Goal: Task Accomplishment & Management: Manage account settings

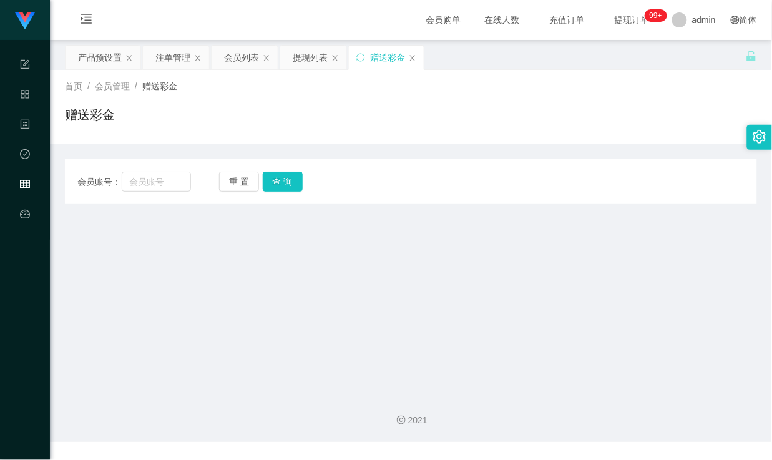
click at [137, 185] on input "text" at bounding box center [156, 182] width 69 height 20
type input "Mfig99"
click at [273, 188] on button "查 询" at bounding box center [283, 182] width 40 height 20
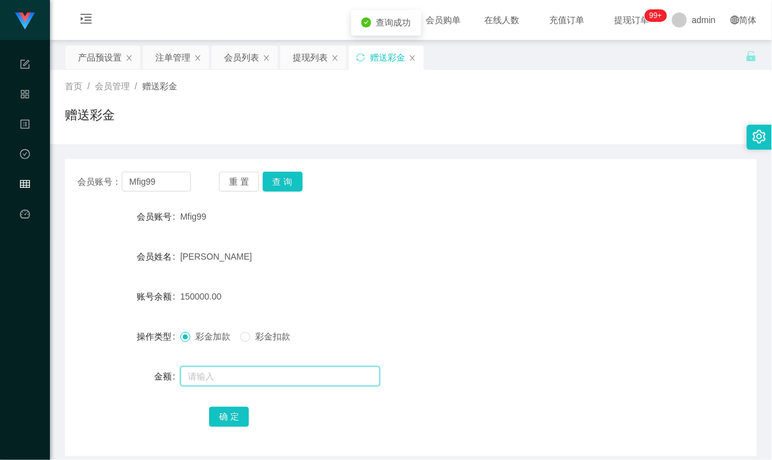
click at [239, 376] on input "text" at bounding box center [280, 377] width 200 height 20
type input "30000"
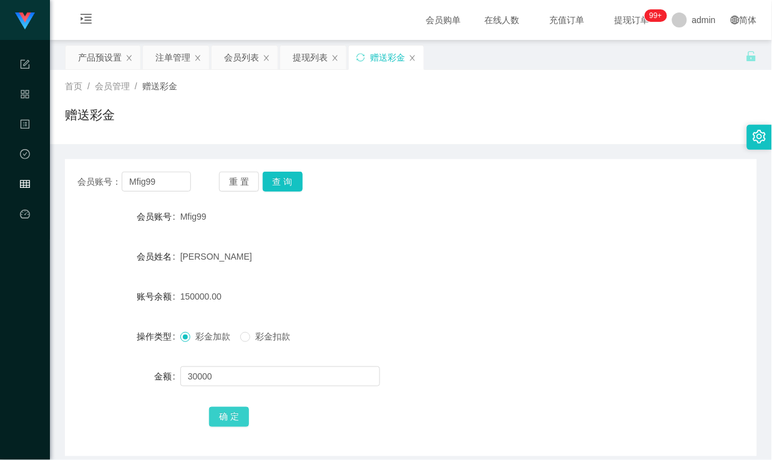
click at [239, 420] on button "确 定" at bounding box center [229, 417] width 40 height 20
click at [425, 339] on div "彩金加款 彩金扣款" at bounding box center [382, 336] width 404 height 25
drag, startPoint x: 154, startPoint y: 179, endPoint x: 79, endPoint y: 182, distance: 75.6
click at [79, 182] on div "会员账号： Mfig99" at bounding box center [134, 182] width 114 height 20
click at [426, 133] on div "赠送彩金" at bounding box center [411, 120] width 692 height 29
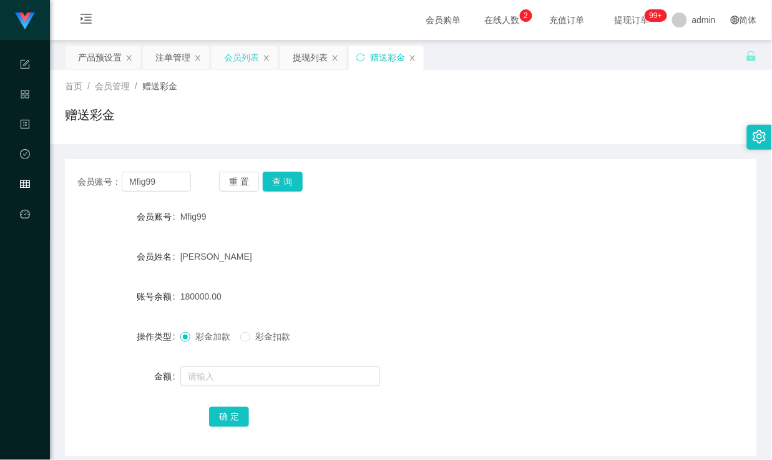
click at [228, 59] on div "会员列表" at bounding box center [241, 58] width 35 height 24
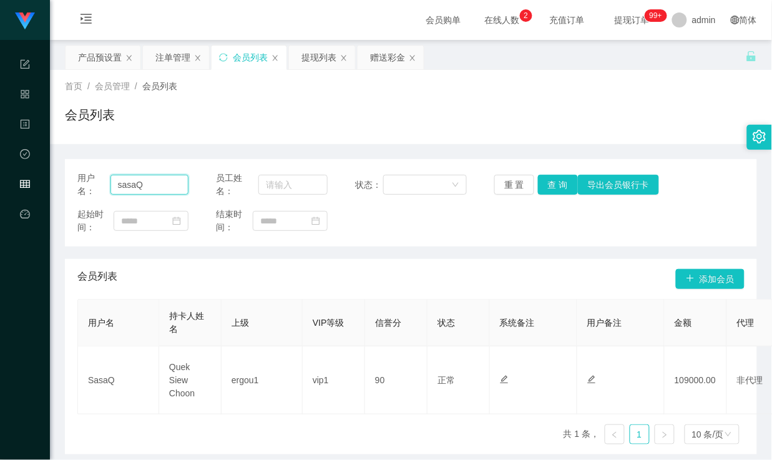
drag, startPoint x: 154, startPoint y: 184, endPoint x: -6, endPoint y: 183, distance: 159.8
click at [0, 183] on html "代理端 系统配置 产品管理 内容中心 数据中心 会员管理 平台首页 保存配置 重置配置 整体风格设置 主题色 导航设置 内容区域宽度 定宽 固定Header …" at bounding box center [386, 230] width 772 height 460
paste input "Mfig99"
type input "Mfig99"
click at [557, 188] on button "查 询" at bounding box center [558, 185] width 40 height 20
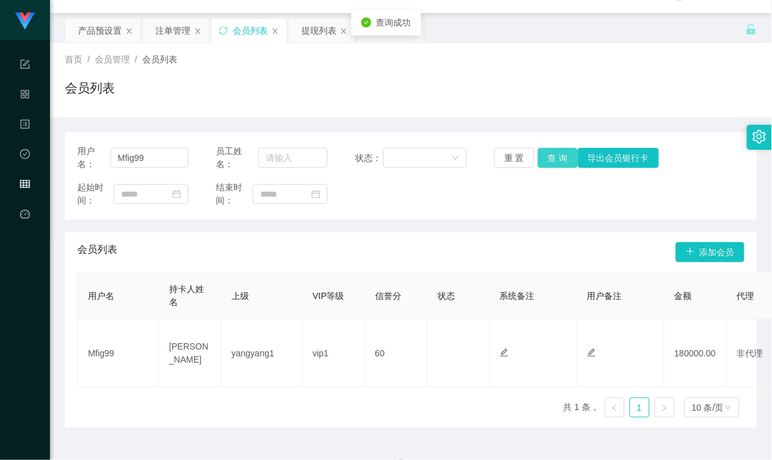
scroll to position [52, 0]
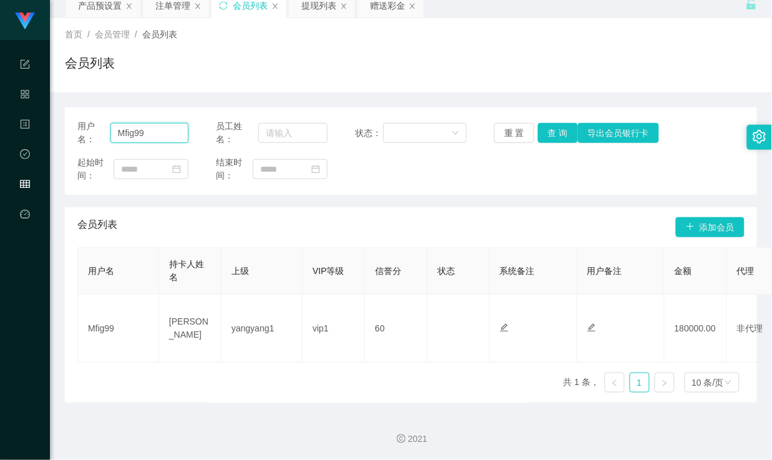
drag, startPoint x: 163, startPoint y: 137, endPoint x: 87, endPoint y: 130, distance: 75.9
click at [87, 130] on div "用户名： Mfig99" at bounding box center [132, 133] width 111 height 26
click at [557, 132] on button "查 询" at bounding box center [558, 133] width 40 height 20
click at [451, 202] on div "用户名： Mfig99 员工姓名： 状态： 重 置 查 询 导出会员银行卡 起始时间： 结束时间： 会员列表 添加会员 用户名 持卡人姓名 上级 VIP等级 …" at bounding box center [411, 254] width 692 height 295
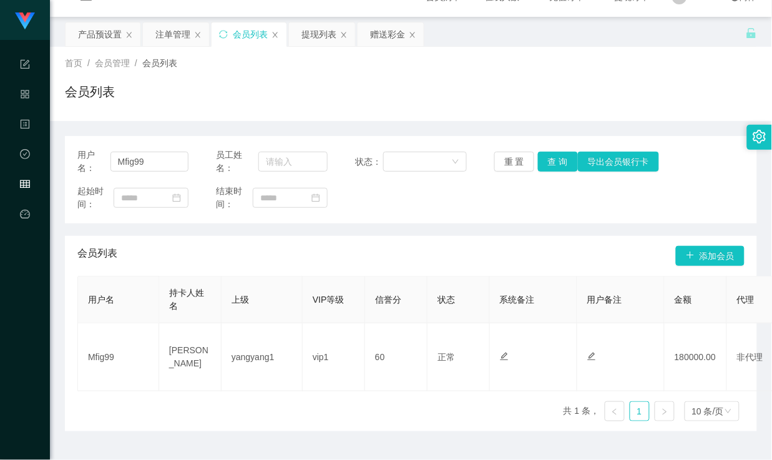
scroll to position [0, 0]
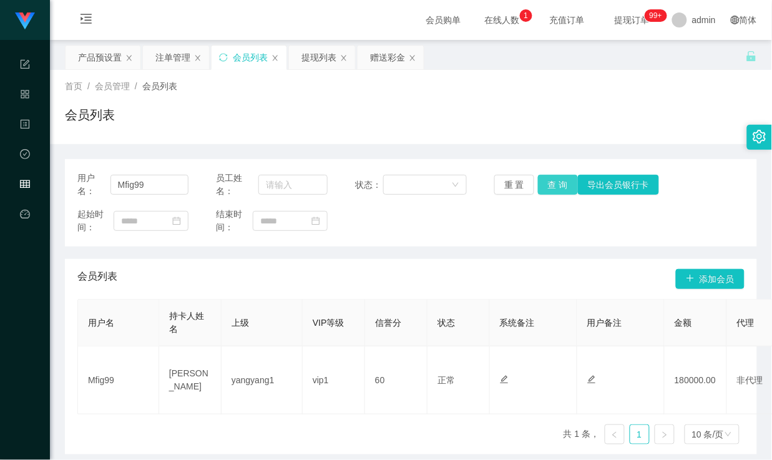
click at [558, 186] on button "查 询" at bounding box center [558, 185] width 40 height 20
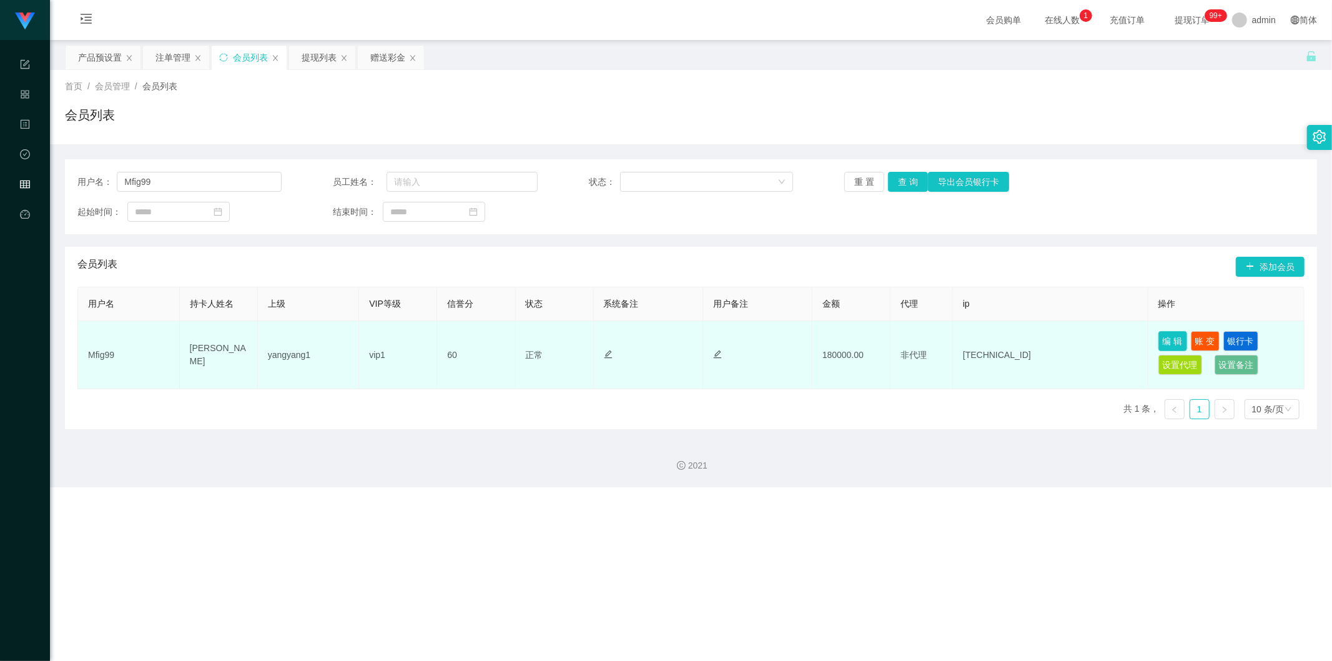
click at [772, 340] on button "编 辑" at bounding box center [1172, 341] width 29 height 20
type input "Mfig99"
type input "[PERSON_NAME]"
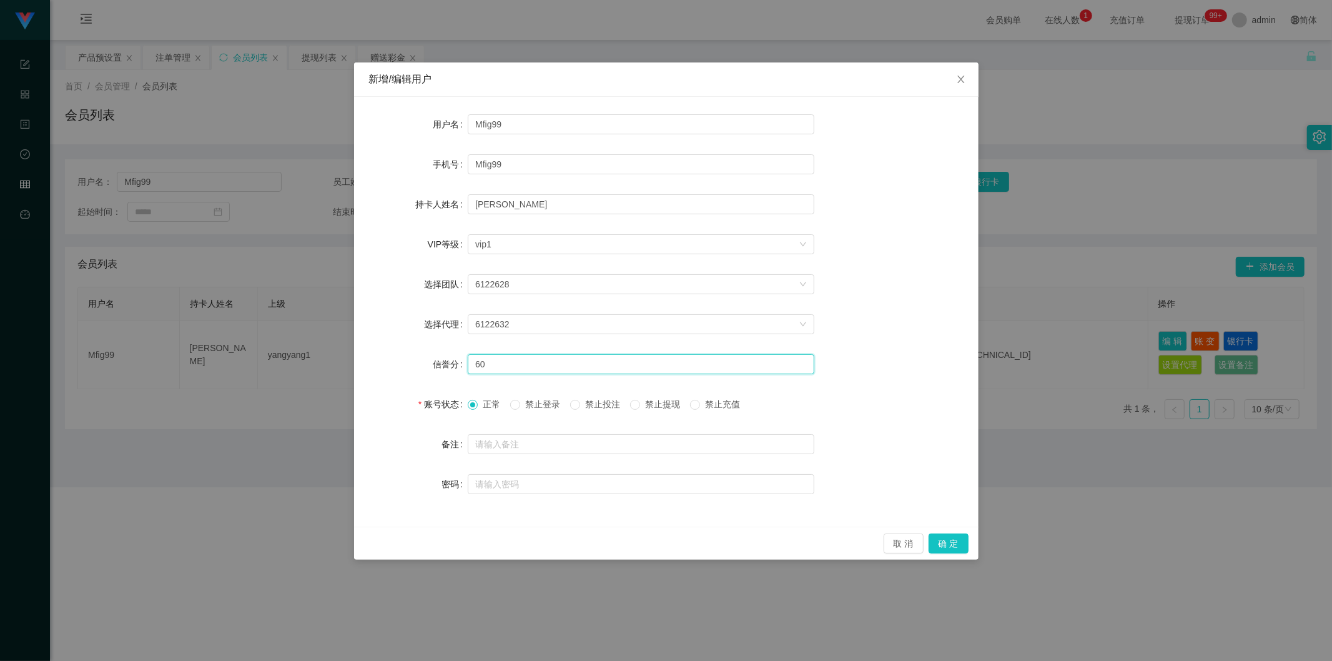
drag, startPoint x: 495, startPoint y: 368, endPoint x: 471, endPoint y: 370, distance: 23.8
click at [471, 370] on input "60" at bounding box center [641, 364] width 347 height 20
type input "80"
click at [772, 460] on button "确 定" at bounding box center [948, 543] width 40 height 20
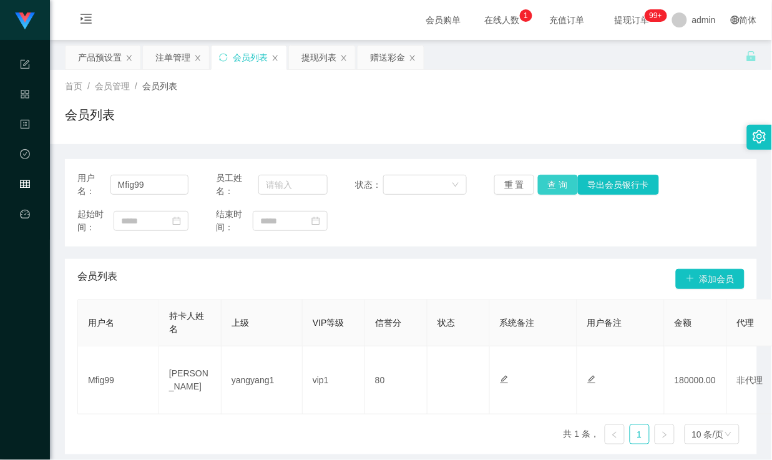
click at [553, 182] on button "查 询" at bounding box center [558, 185] width 40 height 20
click at [516, 209] on div "起始时间： 结束时间：" at bounding box center [410, 221] width 667 height 26
click at [549, 184] on button "查 询" at bounding box center [558, 185] width 40 height 20
click at [496, 134] on div "首页 / 会员管理 / 会员列表 / 会员列表" at bounding box center [411, 107] width 722 height 74
click at [314, 60] on div "提现列表" at bounding box center [319, 58] width 35 height 24
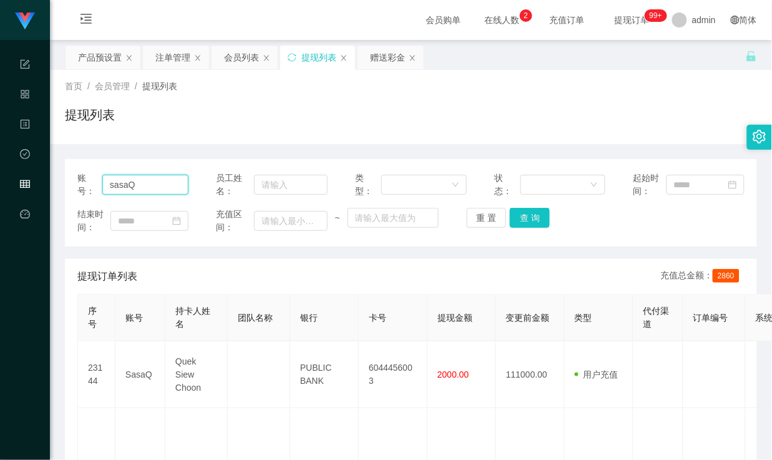
drag, startPoint x: 175, startPoint y: 189, endPoint x: 37, endPoint y: 184, distance: 137.4
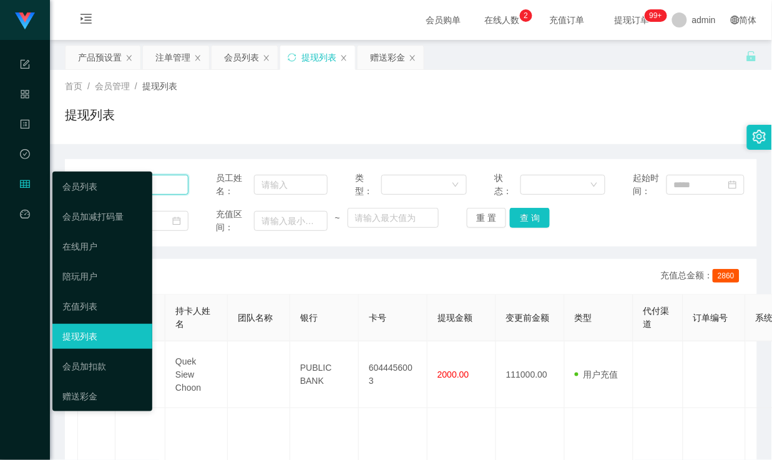
paste input "Mfig99"
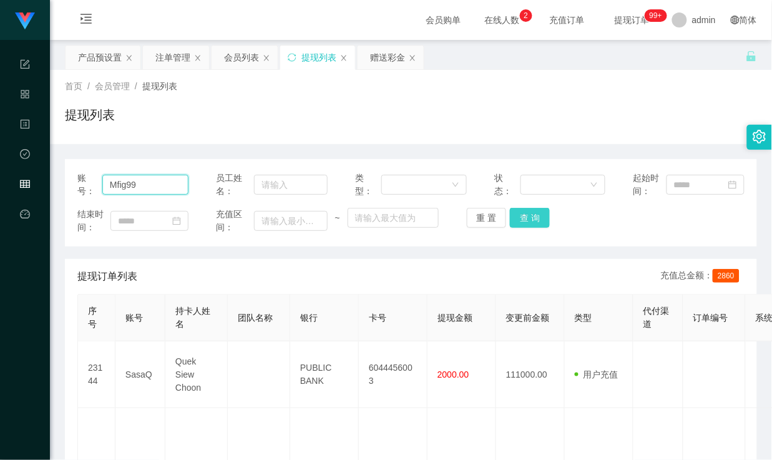
type input "Mfig99"
click at [537, 217] on button "查 询" at bounding box center [530, 218] width 40 height 20
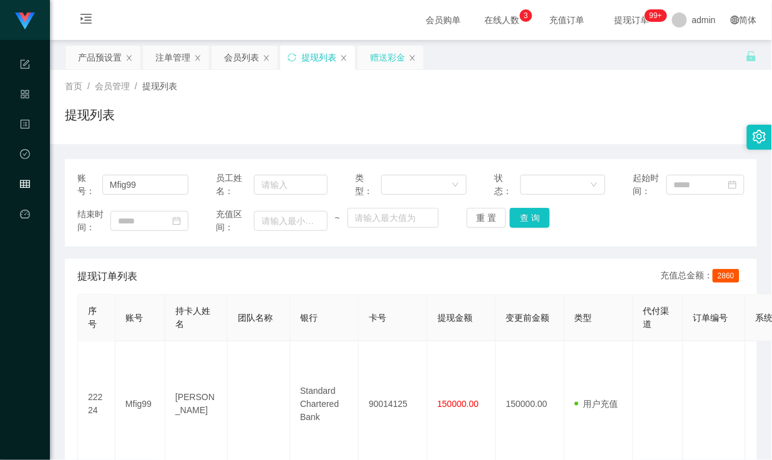
click at [389, 64] on div "赠送彩金" at bounding box center [387, 58] width 35 height 24
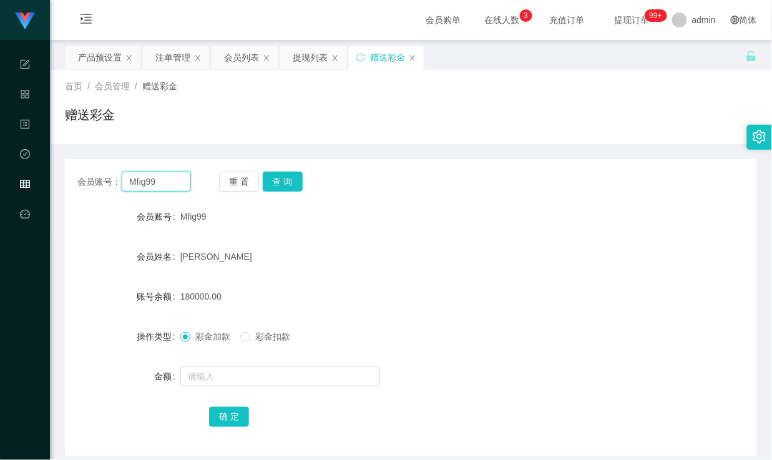
drag, startPoint x: 164, startPoint y: 186, endPoint x: 76, endPoint y: 180, distance: 88.3
click at [76, 180] on div "会员账号： Mfig99 重 置 查 询" at bounding box center [411, 182] width 692 height 20
click at [282, 179] on button "查 询" at bounding box center [283, 182] width 40 height 20
click at [275, 191] on button "查 询" at bounding box center [283, 182] width 40 height 20
click at [288, 178] on button "查 询" at bounding box center [283, 182] width 40 height 20
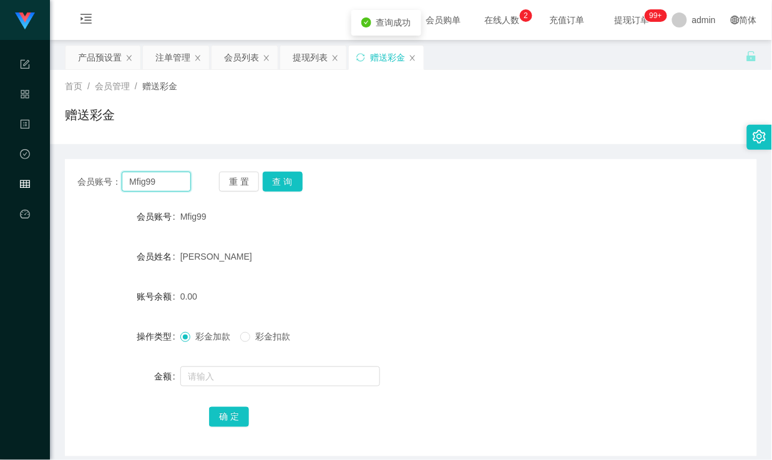
drag, startPoint x: 169, startPoint y: 177, endPoint x: 65, endPoint y: 175, distance: 104.3
click at [65, 175] on div "会员账号： Mfig99 重 置 查 询" at bounding box center [411, 182] width 692 height 20
drag, startPoint x: 235, startPoint y: 121, endPoint x: 241, endPoint y: 79, distance: 42.8
click at [235, 121] on div "赠送彩金" at bounding box center [411, 120] width 692 height 29
click at [238, 57] on div "会员列表" at bounding box center [241, 58] width 35 height 24
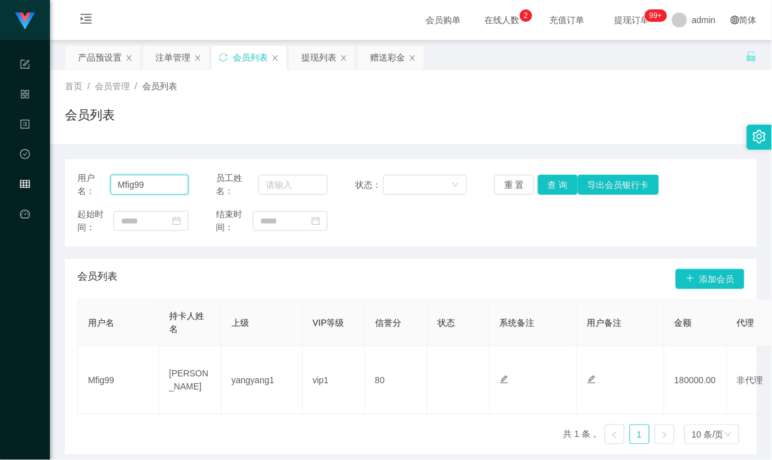
drag, startPoint x: 157, startPoint y: 185, endPoint x: -17, endPoint y: 177, distance: 173.8
click at [0, 177] on html "代理端 系统配置 产品管理 内容中心 数据中心 会员管理 平台首页 保存配置 重置配置 整体风格设置 主题色 导航设置 内容区域宽度 定宽 固定Header …" at bounding box center [386, 230] width 772 height 460
click at [545, 185] on button "查 询" at bounding box center [558, 185] width 40 height 20
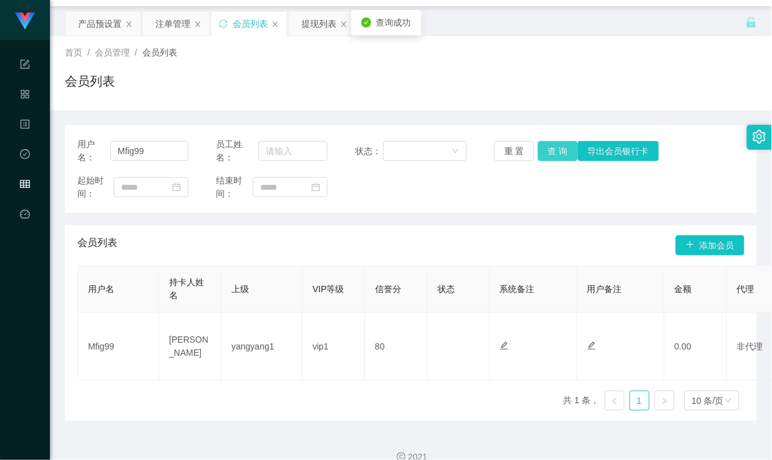
scroll to position [52, 0]
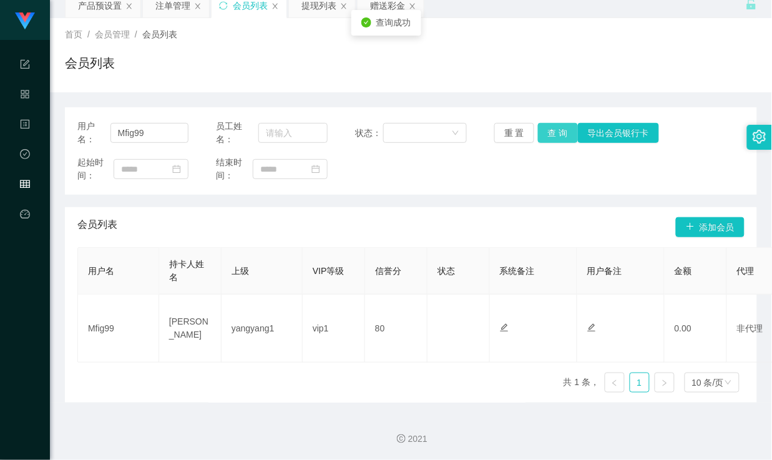
click at [558, 130] on button "查 询" at bounding box center [558, 133] width 40 height 20
click at [551, 130] on button "查 询" at bounding box center [558, 133] width 40 height 20
click at [558, 125] on button "查 询" at bounding box center [558, 133] width 40 height 20
drag, startPoint x: 152, startPoint y: 136, endPoint x: 49, endPoint y: 140, distance: 103.1
click at [49, 140] on section "代理端 系统配置 产品管理 内容中心 数据中心 会员管理 平台首页 保存配置 重置配置 整体风格设置 主题色 导航设置 内容区域宽度 定宽 固定Header …" at bounding box center [386, 204] width 772 height 513
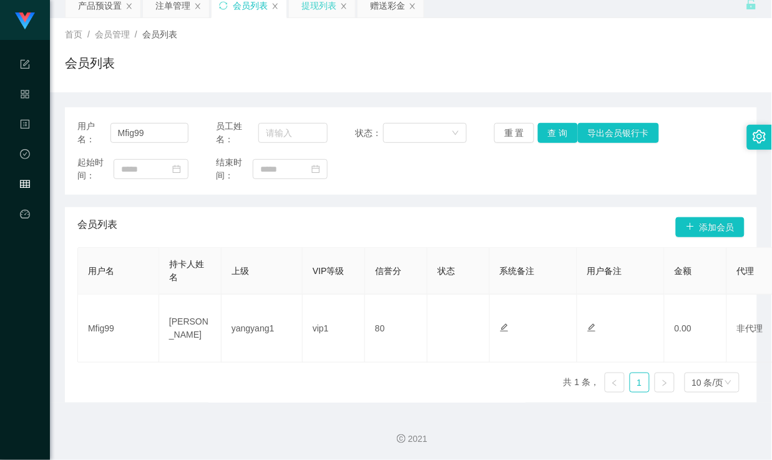
click at [322, 9] on div "提现列表" at bounding box center [319, 6] width 35 height 24
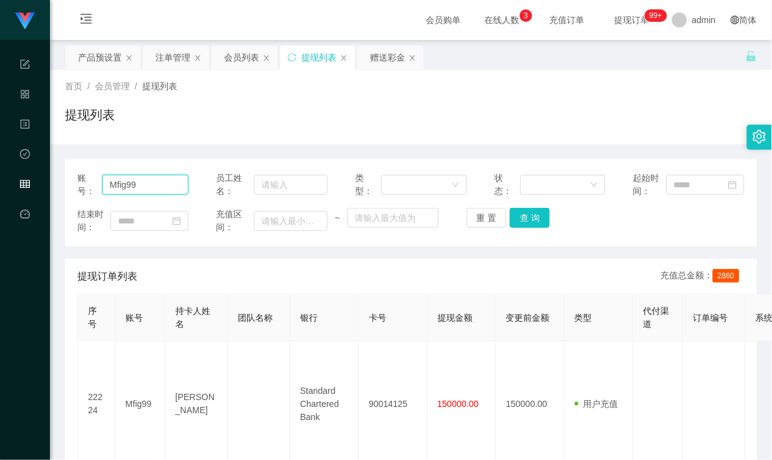
drag, startPoint x: 150, startPoint y: 187, endPoint x: 6, endPoint y: 181, distance: 143.7
click at [6, 181] on section "代理端 系统配置 产品管理 内容中心 数据中心 会员管理 平台首页 保存配置 重置配置 整体风格设置 主题色 导航设置 内容区域宽度 定宽 固定Header …" at bounding box center [386, 465] width 772 height 930
drag, startPoint x: 139, startPoint y: 190, endPoint x: 104, endPoint y: 185, distance: 35.3
click at [104, 185] on input "Mfig99" at bounding box center [145, 185] width 86 height 20
click at [528, 215] on button "查 询" at bounding box center [530, 218] width 40 height 20
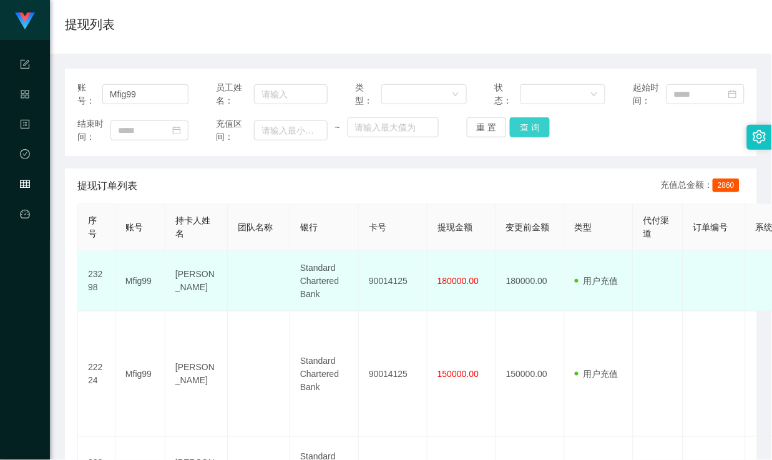
scroll to position [69, 0]
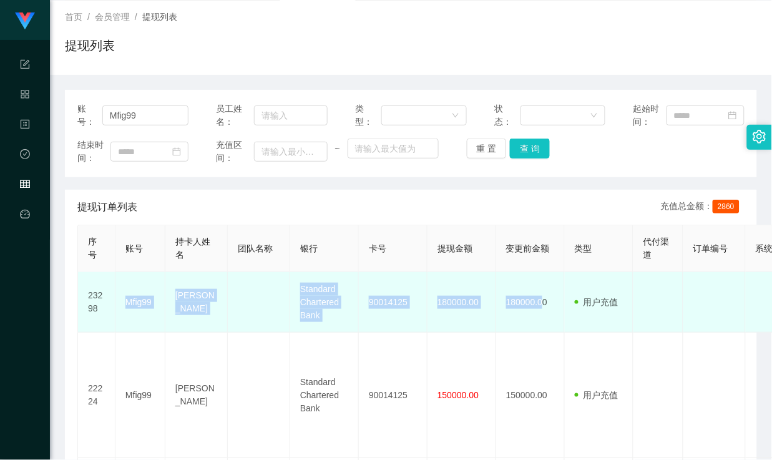
drag, startPoint x: 129, startPoint y: 298, endPoint x: 545, endPoint y: 303, distance: 416.5
click at [545, 303] on tr "23298 Mfig99 [PERSON_NAME] Standard Chartered Bank 90014125 180000.00 180000.00…" at bounding box center [617, 302] width 1079 height 61
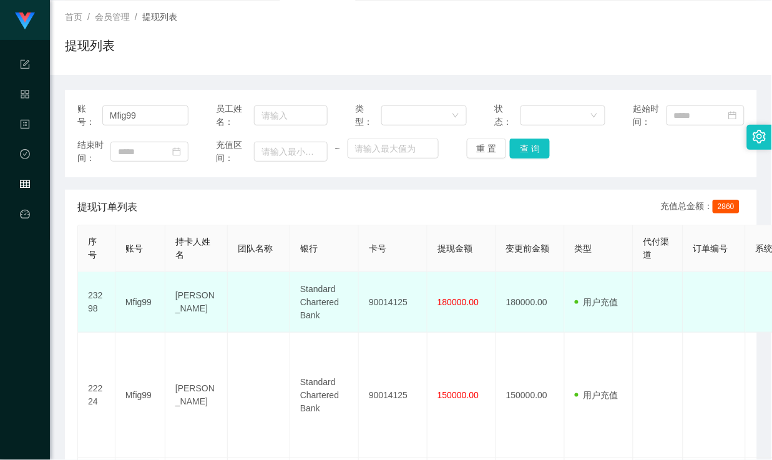
click at [631, 303] on td "用户充值 人工扣款" at bounding box center [599, 302] width 69 height 61
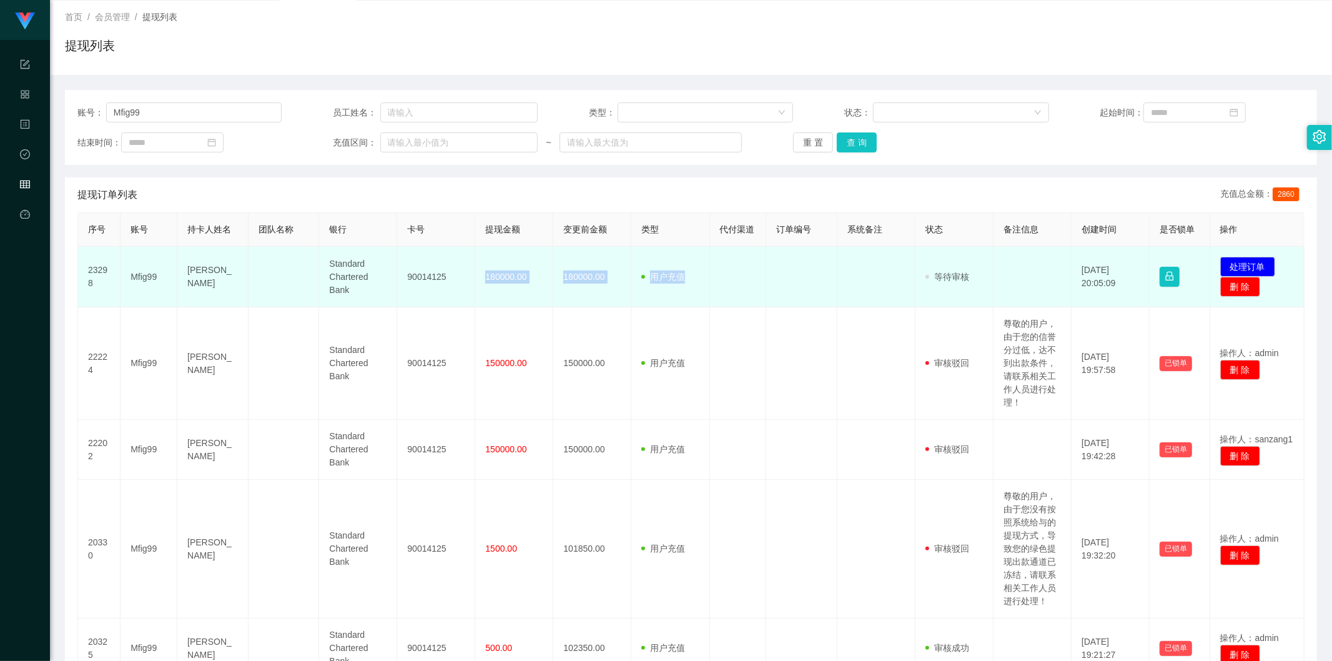
drag, startPoint x: 484, startPoint y: 277, endPoint x: 880, endPoint y: 288, distance: 396.7
click at [772, 290] on tr "23298 Mfig99 [PERSON_NAME] Standard Chartered Bank 90014125 180000.00 180000.00…" at bounding box center [691, 277] width 1226 height 61
click at [772, 273] on td at bounding box center [1032, 277] width 78 height 61
click at [772, 261] on button "处理订单" at bounding box center [1247, 267] width 55 height 20
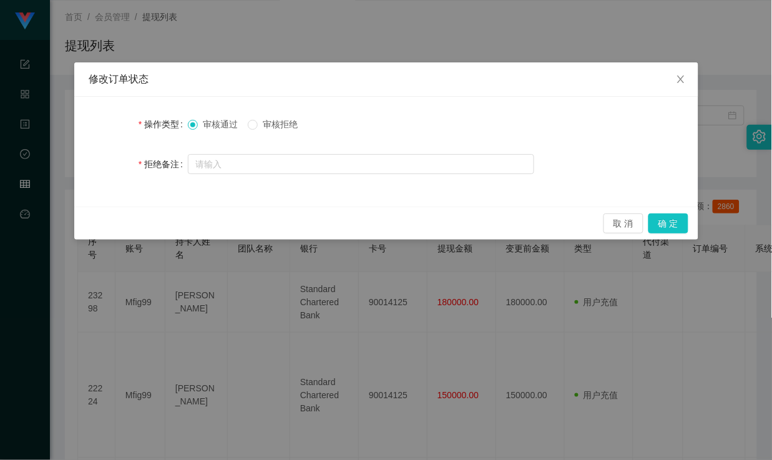
click at [288, 116] on div "审核通过 审核拒绝" at bounding box center [361, 124] width 347 height 25
click at [277, 124] on span "审核拒绝" at bounding box center [280, 124] width 45 height 10
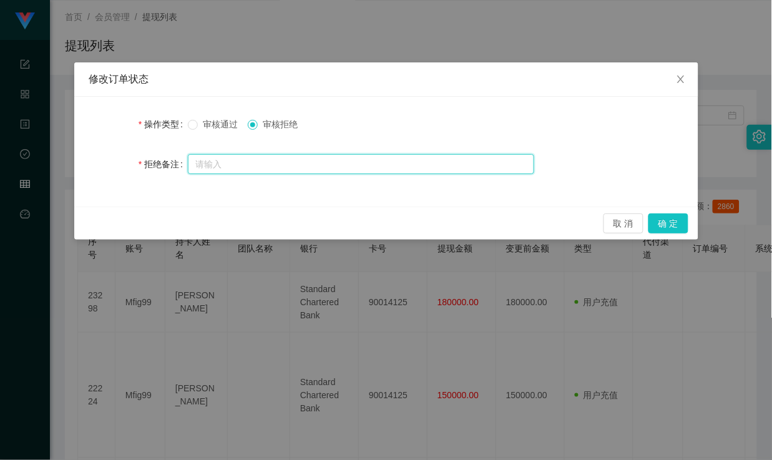
drag, startPoint x: 257, startPoint y: 157, endPoint x: 272, endPoint y: 156, distance: 15.0
click at [257, 157] on input "text" at bounding box center [361, 164] width 347 height 20
type input "准"
paste input "出款失败，请进行资金安全认证"
drag, startPoint x: 249, startPoint y: 164, endPoint x: 256, endPoint y: 171, distance: 10.6
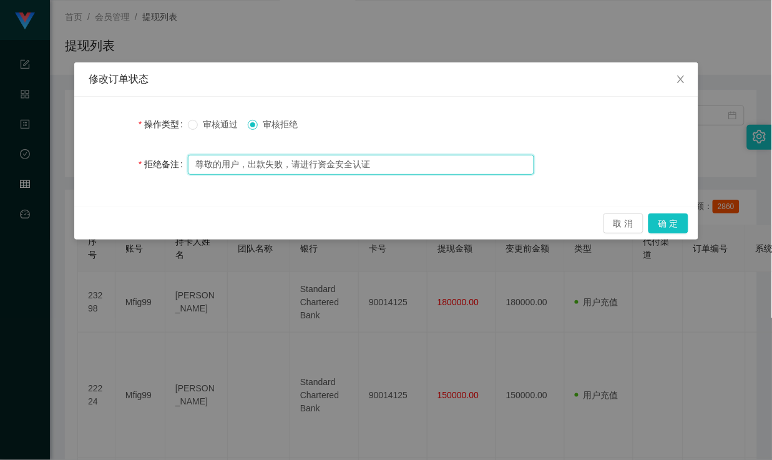
click at [249, 164] on input "尊敬的用户，出款失败，请进行资金安全认证" at bounding box center [361, 165] width 347 height 20
drag, startPoint x: 199, startPoint y: 165, endPoint x: 246, endPoint y: 160, distance: 47.7
click at [246, 160] on input "尊敬的用户，您的账户被检测为出款失败，请进行资金安全认证" at bounding box center [361, 165] width 347 height 20
click at [259, 160] on input "尊敬的用户，您的账户被检测为出款失败，请进行资金安全认证" at bounding box center [361, 165] width 347 height 20
drag, startPoint x: 199, startPoint y: 160, endPoint x: 242, endPoint y: 163, distance: 43.2
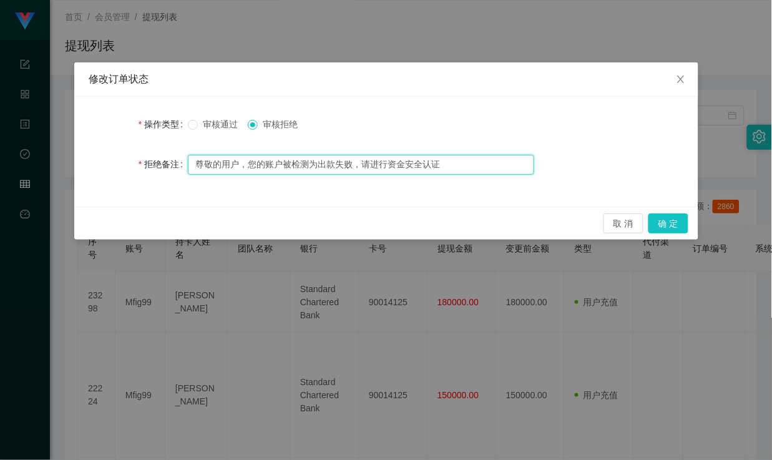
click at [242, 163] on input "尊敬的用户，您的账户被检测为出款失败，请进行资金安全认证" at bounding box center [361, 165] width 347 height 20
click at [250, 163] on input "尊敬的用户，您的账户被检测为出款失败，请进行资金安全认证" at bounding box center [361, 165] width 347 height 20
drag, startPoint x: 194, startPoint y: 164, endPoint x: 245, endPoint y: 164, distance: 50.6
click at [244, 164] on input "尊敬的用户，您的账户被检测为出款失败，请进行资金安全认证" at bounding box center [361, 165] width 347 height 20
click at [256, 162] on input "尊敬的用户，您的账户被检测为出款失败，请进行资金安全认证" at bounding box center [361, 165] width 347 height 20
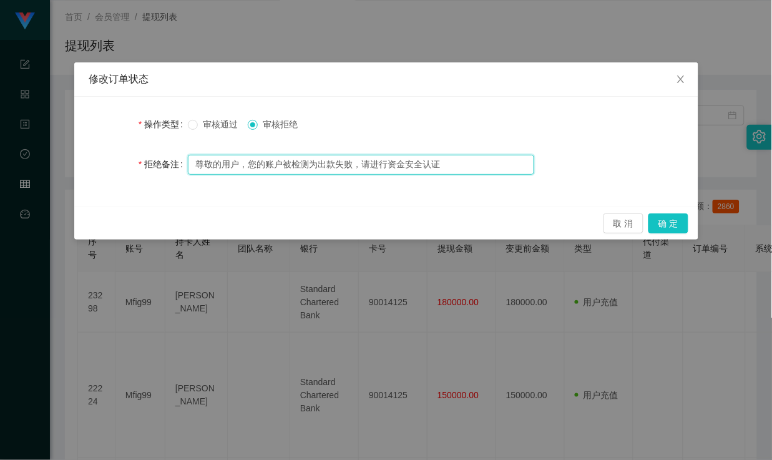
click at [280, 164] on input "尊敬的用户，您的账户被检测为出款失败，请进行资金安全认证" at bounding box center [361, 165] width 347 height 20
click at [320, 163] on input "尊敬的用户，您的账户被检测为出款失败，请进行资金安全认证" at bounding box center [361, 165] width 347 height 20
click at [316, 163] on input "尊敬的用户，您的账户被检测为出款失败，请进行资金安全认证" at bounding box center [361, 165] width 347 height 20
paste input "险账户"
drag, startPoint x: 292, startPoint y: 164, endPoint x: 253, endPoint y: 169, distance: 39.0
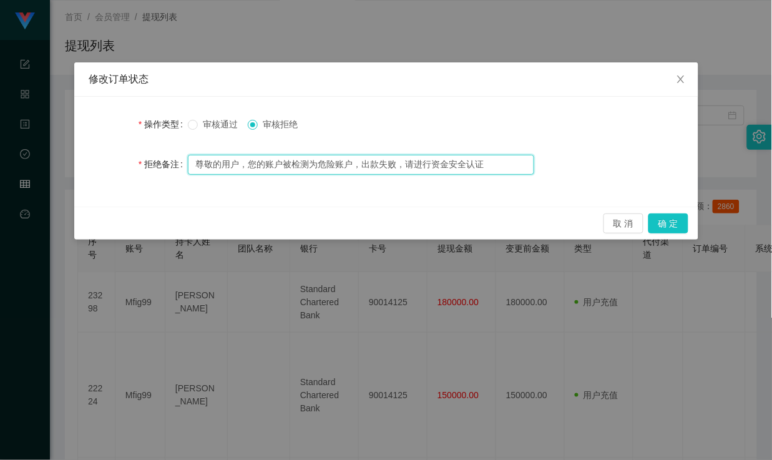
click at [253, 169] on input "尊敬的用户，您的账户被检测为危险账户，出款失败，请进行资金安全认证" at bounding box center [361, 165] width 347 height 20
click at [250, 162] on input "尊敬的用户，您的账户被检测为危险账户，出款失败，请进行资金安全认证" at bounding box center [361, 165] width 347 height 20
drag, startPoint x: 331, startPoint y: 160, endPoint x: 350, endPoint y: 160, distance: 19.4
click at [350, 160] on input "尊敬的用户，系统检测到您的账户被检测为危险账户，出款失败，请进行资金安全认证" at bounding box center [361, 165] width 347 height 20
click at [201, 164] on input "尊敬的用户，系统检测到您的账户为危险账户，出款失败，请进行资金安全认证" at bounding box center [361, 165] width 347 height 20
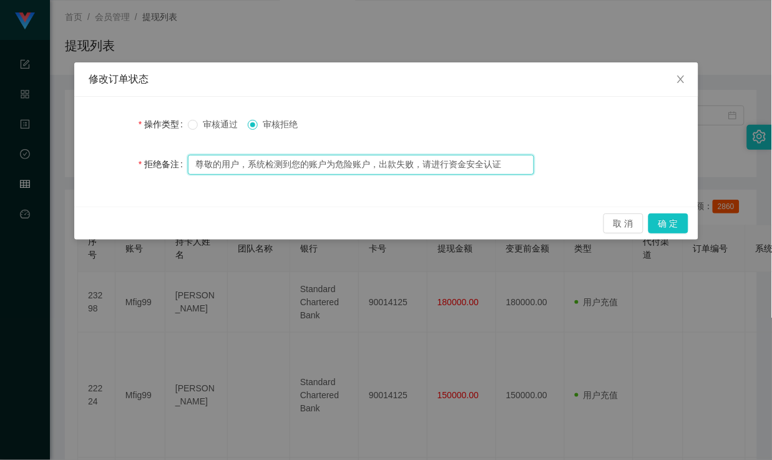
click at [234, 160] on input "尊敬的用户，系统检测到您的账户为危险账户，出款失败，请进行资金安全认证" at bounding box center [361, 165] width 347 height 20
drag, startPoint x: 197, startPoint y: 165, endPoint x: 250, endPoint y: 160, distance: 53.3
click at [250, 160] on input "尊敬的用户，系统检测到您的账户为危险账户，出款失败，请进行资金安全认证" at bounding box center [361, 165] width 347 height 20
click at [257, 165] on input "尊敬的用户，系统检测到您的账户为危险账户，出款失败，请进行资金安全认证" at bounding box center [361, 165] width 347 height 20
drag, startPoint x: 196, startPoint y: 164, endPoint x: 247, endPoint y: 163, distance: 50.6
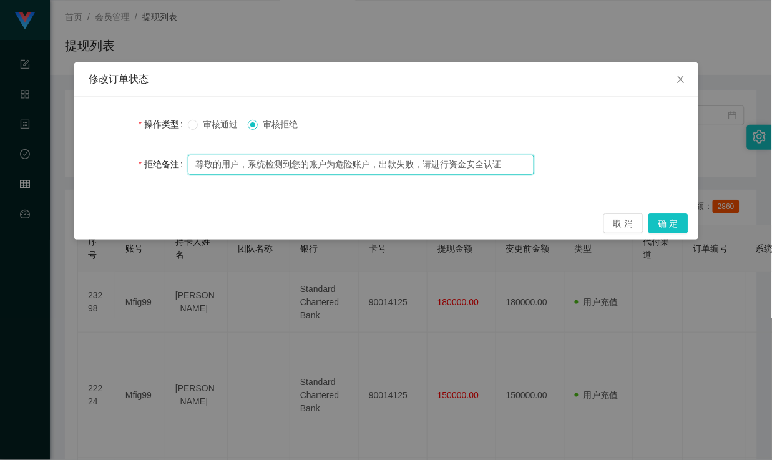
click at [246, 163] on input "尊敬的用户，系统检测到您的账户为危险账户，出款失败，请进行资金安全认证" at bounding box center [361, 165] width 347 height 20
click at [259, 162] on input "尊敬的用户，系统检测到您的账户为危险账户，出款失败，请进行资金安全认证" at bounding box center [361, 165] width 347 height 20
drag, startPoint x: 196, startPoint y: 165, endPoint x: 240, endPoint y: 165, distance: 44.3
click at [240, 165] on input "尊敬的用户，系统检测到您的账户为危险账户，出款失败，请进行资金安全认证" at bounding box center [361, 165] width 347 height 20
click at [254, 166] on input "尊敬的用户，系统检测到您的账户为危险账户，出款失败，请进行资金安全认证" at bounding box center [361, 165] width 347 height 20
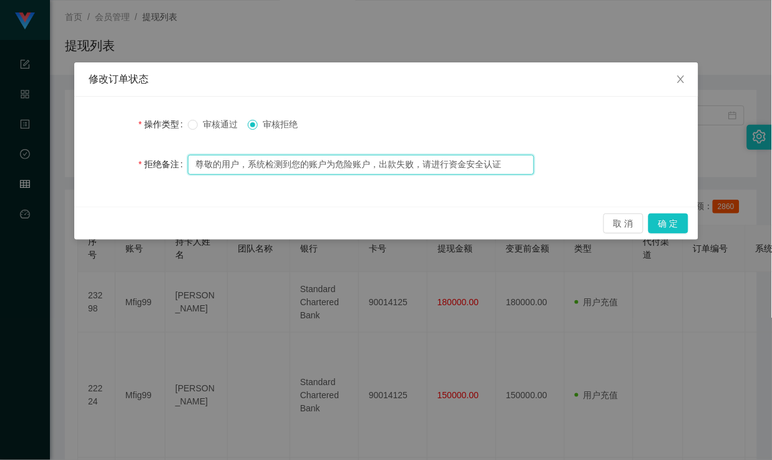
drag, startPoint x: 195, startPoint y: 165, endPoint x: 244, endPoint y: 164, distance: 48.7
click at [244, 164] on input "尊敬的用户，系统检测到您的账户为危险账户，出款失败，请进行资金安全认证" at bounding box center [361, 165] width 347 height 20
click at [261, 163] on input "尊敬的用户，系统检测到您的账户为危险账户，出款失败，请进行资金安全认证" at bounding box center [361, 165] width 347 height 20
drag, startPoint x: 248, startPoint y: 165, endPoint x: 373, endPoint y: 164, distance: 124.9
click at [373, 164] on input "尊敬的用户，系统检测到您的账户为危险账户，出款失败，请进行资金安全认证" at bounding box center [361, 165] width 347 height 20
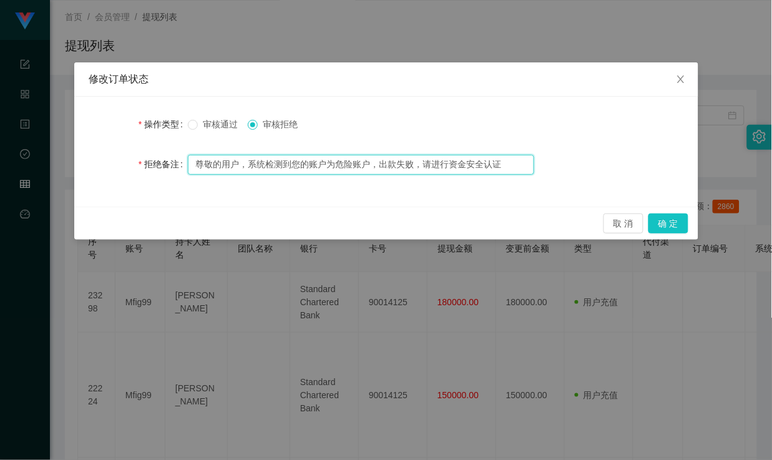
click at [336, 166] on input "尊敬的用户，系统检测到您的账户为危险账户，出款失败，请进行资金安全认证" at bounding box center [361, 165] width 347 height 20
click at [433, 167] on input "尊敬的用户，系统检测到您的账户为危险账户，出款失败，请进行资金安全认证" at bounding box center [361, 165] width 347 height 20
drag, startPoint x: 379, startPoint y: 164, endPoint x: 420, endPoint y: 164, distance: 41.2
click at [420, 164] on input "尊敬的用户，系统检测到您的账户为危险账户，出款失败，请联系相关工作人员进行资金安全认证" at bounding box center [361, 165] width 347 height 20
click at [432, 164] on input "尊敬的用户，系统检测到您的账户为危险账户，出款失败，请联系相关工作人员进行资金安全认证" at bounding box center [361, 165] width 347 height 20
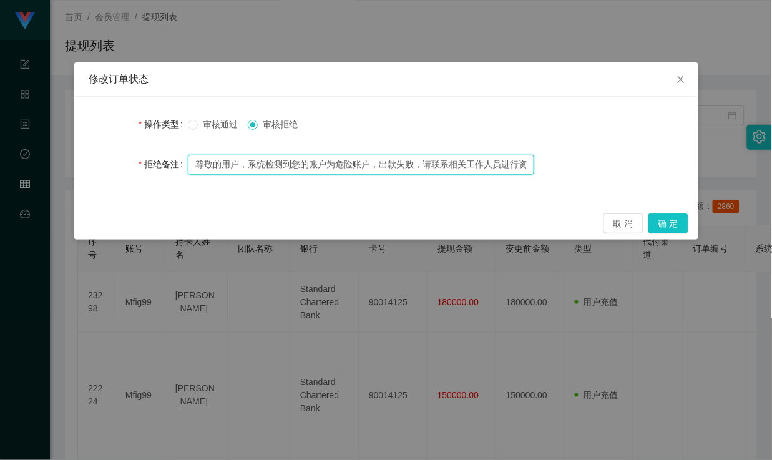
drag, startPoint x: 423, startPoint y: 165, endPoint x: 510, endPoint y: 165, distance: 87.4
click at [508, 165] on input "尊敬的用户，系统检测到您的账户为危险账户，出款失败，请联系相关工作人员进行资金安全认证" at bounding box center [361, 165] width 347 height 20
click at [517, 164] on input "尊敬的用户，系统检测到您的账户为危险账户，出款失败，请联系相关工作人员进行资金安全认证" at bounding box center [361, 165] width 347 height 20
drag, startPoint x: 506, startPoint y: 164, endPoint x: 525, endPoint y: 165, distance: 18.7
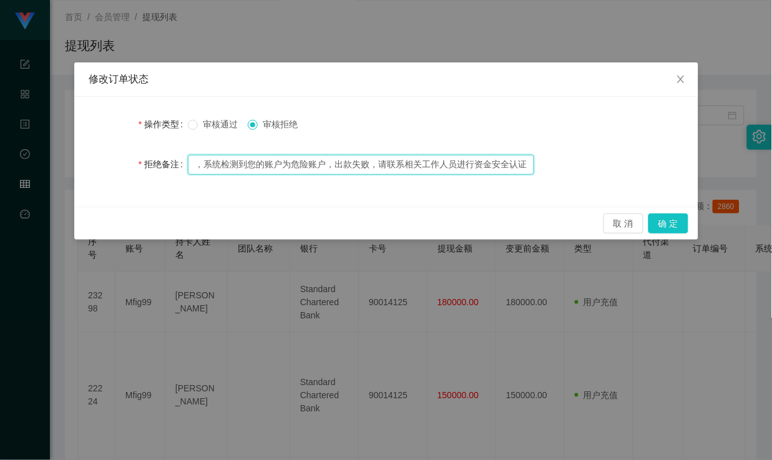
click at [525, 165] on input "尊敬的用户，系统检测到您的账户为危险账户，出款失败，请联系相关工作人员进行资金安全认证" at bounding box center [361, 165] width 347 height 20
click at [490, 167] on input "尊敬的用户，系统检测到您的账户为危险账户，出款失败，请联系相关工作人员进行资金安全认证" at bounding box center [361, 165] width 347 height 20
click at [528, 165] on input "尊敬的用户，系统检测到您的账户为危险账户，出款失败，请联系相关工作人员进行资金安全认证" at bounding box center [361, 165] width 347 height 20
drag, startPoint x: 490, startPoint y: 167, endPoint x: 133, endPoint y: 160, distance: 356.6
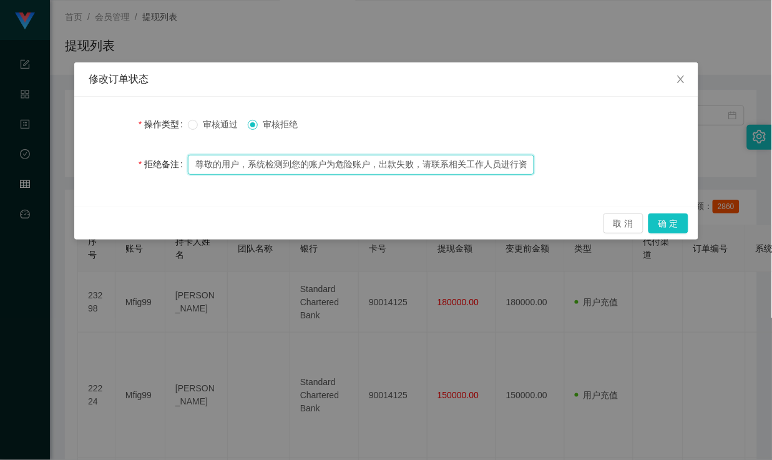
click at [133, 160] on div "拒绝备注 尊敬的用户，系统检测到您的账户为危险账户，出款失败，请联系相关工作人员进行资金安全认证！" at bounding box center [386, 164] width 594 height 25
click at [215, 162] on input "尊敬的用户，系统检测到您的账户为危险账户，出款失败，请联系相关工作人员进行资金安全认证！" at bounding box center [361, 165] width 347 height 20
drag, startPoint x: 198, startPoint y: 163, endPoint x: 244, endPoint y: 162, distance: 46.2
click at [242, 162] on input "尊敬的用户，系统检测到您的账户为危险账户，出款失败，请联系相关工作人员进行资金安全认证！" at bounding box center [361, 165] width 347 height 20
click at [245, 162] on input "尊敬的用户，系统检测到您的账户为危险账户，出款失败，请联系相关工作人员进行资金安全认证！" at bounding box center [361, 165] width 347 height 20
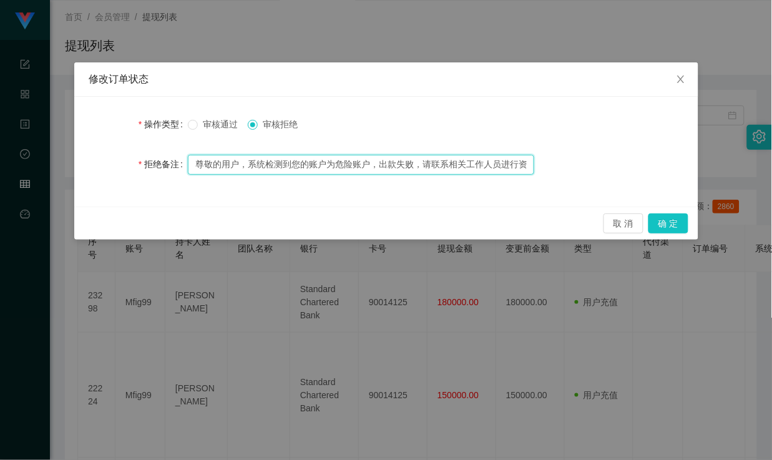
drag, startPoint x: 197, startPoint y: 163, endPoint x: 252, endPoint y: 164, distance: 55.6
click at [245, 162] on input "尊敬的用户，系统检测到您的账户为危险账户，出款失败，请联系相关工作人员进行资金安全认证！" at bounding box center [361, 165] width 347 height 20
drag, startPoint x: 259, startPoint y: 166, endPoint x: 242, endPoint y: 167, distance: 17.5
click at [259, 166] on input "尊敬的用户，系统检测到您的账户为危险账户，出款失败，请联系相关工作人员进行资金安全认证！" at bounding box center [361, 165] width 347 height 20
drag, startPoint x: 197, startPoint y: 162, endPoint x: 273, endPoint y: 161, distance: 76.2
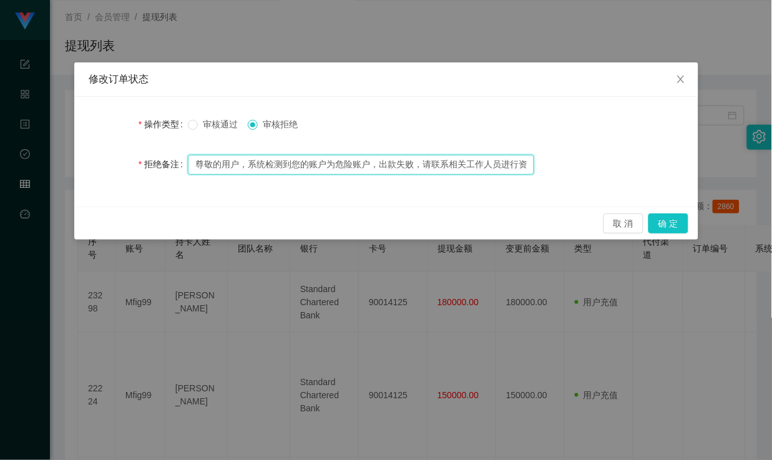
click at [273, 161] on input "尊敬的用户，系统检测到您的账户为危险账户，出款失败，请联系相关工作人员进行资金安全认证！" at bounding box center [361, 165] width 347 height 20
click at [292, 165] on input "尊敬的用户，系统检测到您的账户为危险账户，出款失败，请联系相关工作人员进行资金安全认证！" at bounding box center [361, 165] width 347 height 20
drag, startPoint x: 197, startPoint y: 161, endPoint x: 264, endPoint y: 164, distance: 67.5
click at [264, 164] on input "尊敬的用户，系统检测到您的账户为危险账户，出款失败，请联系相关工作人员进行资金安全认证！" at bounding box center [361, 165] width 347 height 20
click at [294, 164] on input "尊敬的用户，系统检测到您的账户为危险账户，出款失败，请联系相关工作人员进行资金安全认证！" at bounding box center [361, 165] width 347 height 20
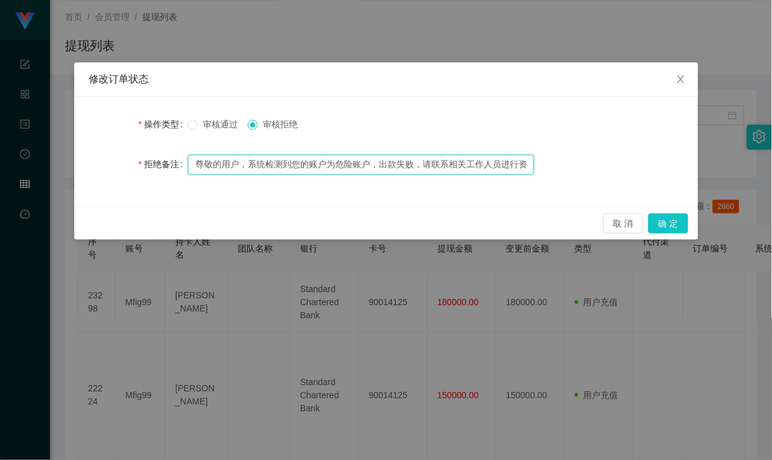
type input "尊敬的用户，系统检测到您的账户为危险账户，出款失败，请联系相关工作人员进行资金安全认证！"
drag, startPoint x: 204, startPoint y: 164, endPoint x: 281, endPoint y: 165, distance: 77.4
click at [260, 165] on input "尊敬的用户，系统检测到您的账户为危险账户，出款失败，请联系相关工作人员进行资金安全认证！" at bounding box center [361, 165] width 347 height 20
click at [305, 164] on input "尊敬的用户，系统检测到您的账户为危险账户，出款失败，请联系相关工作人员进行资金安全认证！" at bounding box center [361, 165] width 347 height 20
drag, startPoint x: 340, startPoint y: 164, endPoint x: 378, endPoint y: 165, distance: 38.1
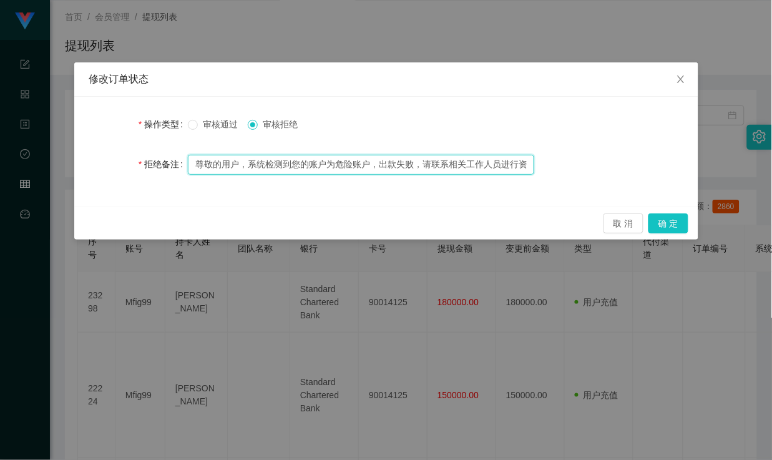
click at [371, 165] on input "尊敬的用户，系统检测到您的账户为危险账户，出款失败，请联系相关工作人员进行资金安全认证！" at bounding box center [361, 165] width 347 height 20
drag, startPoint x: 383, startPoint y: 165, endPoint x: 428, endPoint y: 164, distance: 44.4
click at [428, 164] on input "尊敬的用户，系统检测到您的账户为危险账户，出款失败，请联系相关工作人员进行资金安全认证！" at bounding box center [361, 165] width 347 height 20
click at [438, 163] on input "尊敬的用户，系统检测到您的账户为危险账户，出款失败，请联系相关工作人员进行资金安全认证！" at bounding box center [361, 165] width 347 height 20
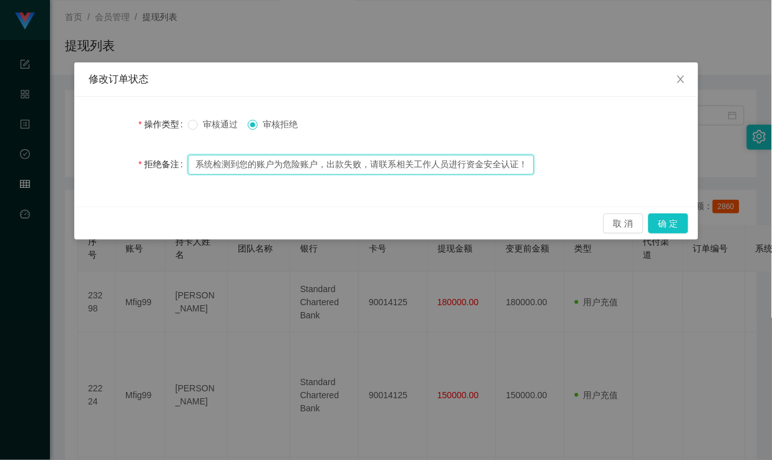
drag, startPoint x: 420, startPoint y: 163, endPoint x: 526, endPoint y: 162, distance: 105.5
click at [526, 162] on input "尊敬的用户，系统检测到您的账户为危险账户，出款失败，请联系相关工作人员进行资金安全认证！" at bounding box center [361, 165] width 347 height 20
click at [470, 165] on input "尊敬的用户，系统检测到您的账户为危险账户，出款失败，请联系相关工作人员进行资金安全认证！" at bounding box center [361, 165] width 347 height 20
drag, startPoint x: 523, startPoint y: 164, endPoint x: 138, endPoint y: 152, distance: 384.8
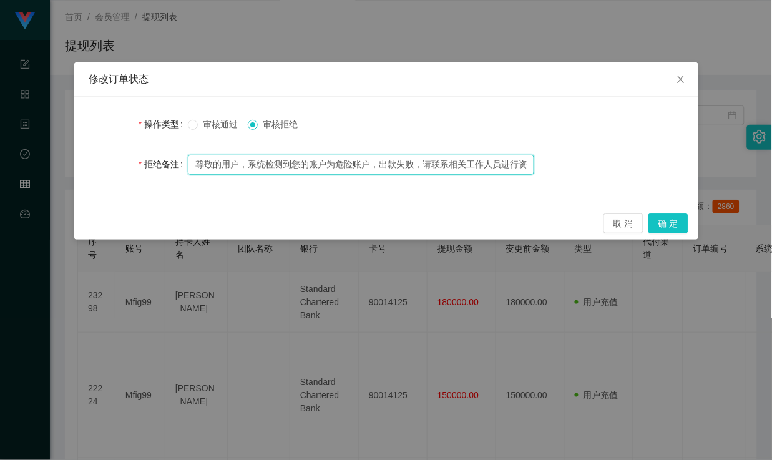
click at [138, 152] on div "拒绝备注 尊敬的用户，系统检测到您的账户为危险账户，出款失败，请联系相关工作人员进行资金安全认证！" at bounding box center [386, 164] width 594 height 25
click at [258, 165] on input "尊敬的用户，系统检测到您的账户为危险账户，出款失败，请联系相关工作人员进行资金安全认证！" at bounding box center [361, 165] width 347 height 20
drag, startPoint x: 520, startPoint y: 164, endPoint x: 540, endPoint y: 164, distance: 20.0
click at [540, 164] on div "拒绝备注 尊敬的用户，系统检测到您的账户为危险账户，出款失败，请联系相关工作人员进行资金安全认证！" at bounding box center [386, 164] width 594 height 25
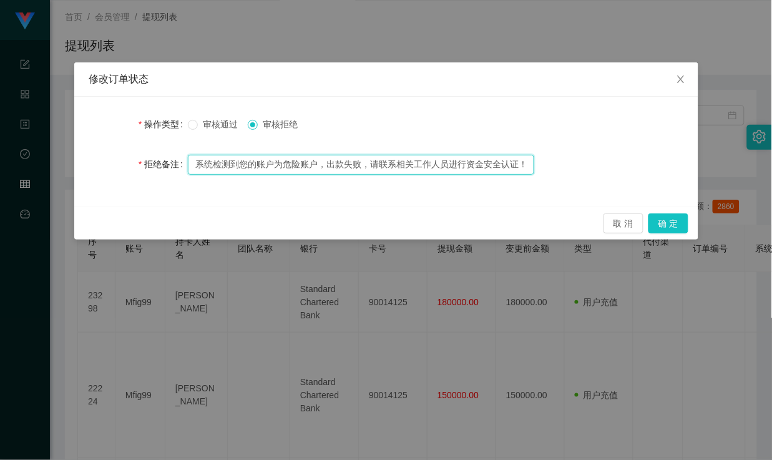
click at [468, 166] on input "尊敬的用户，系统检测到您的账户为危险账户，出款失败，请联系相关工作人员进行资金安全认证！" at bounding box center [361, 165] width 347 height 20
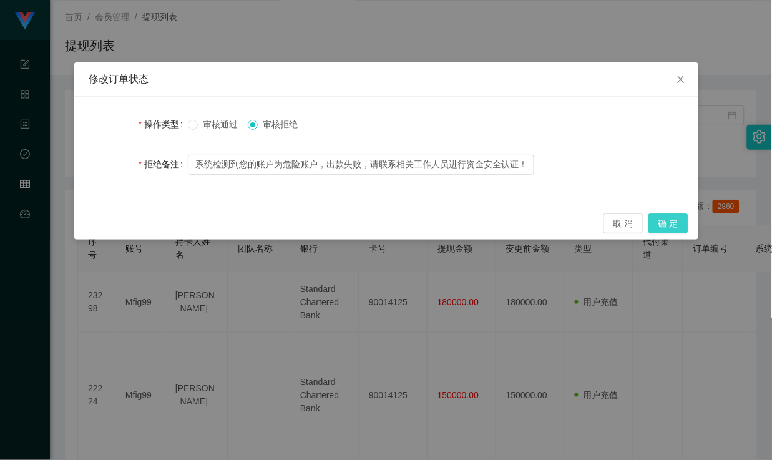
scroll to position [0, 0]
click at [669, 222] on button "确 定" at bounding box center [669, 224] width 40 height 20
